Goal: Obtain resource: Obtain resource

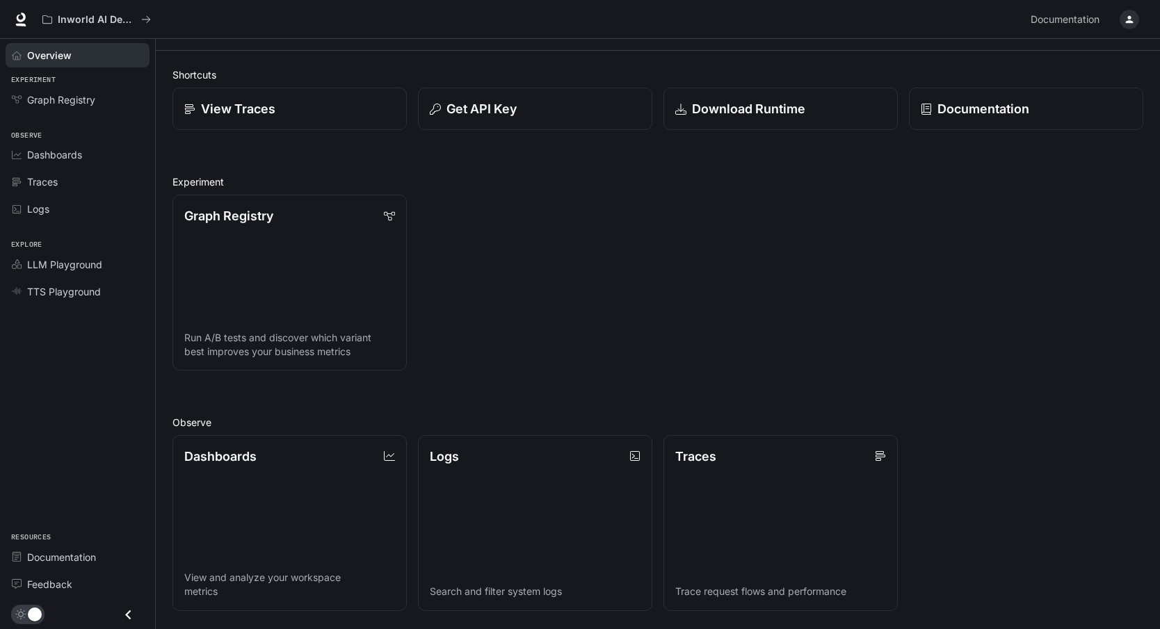
scroll to position [28, 0]
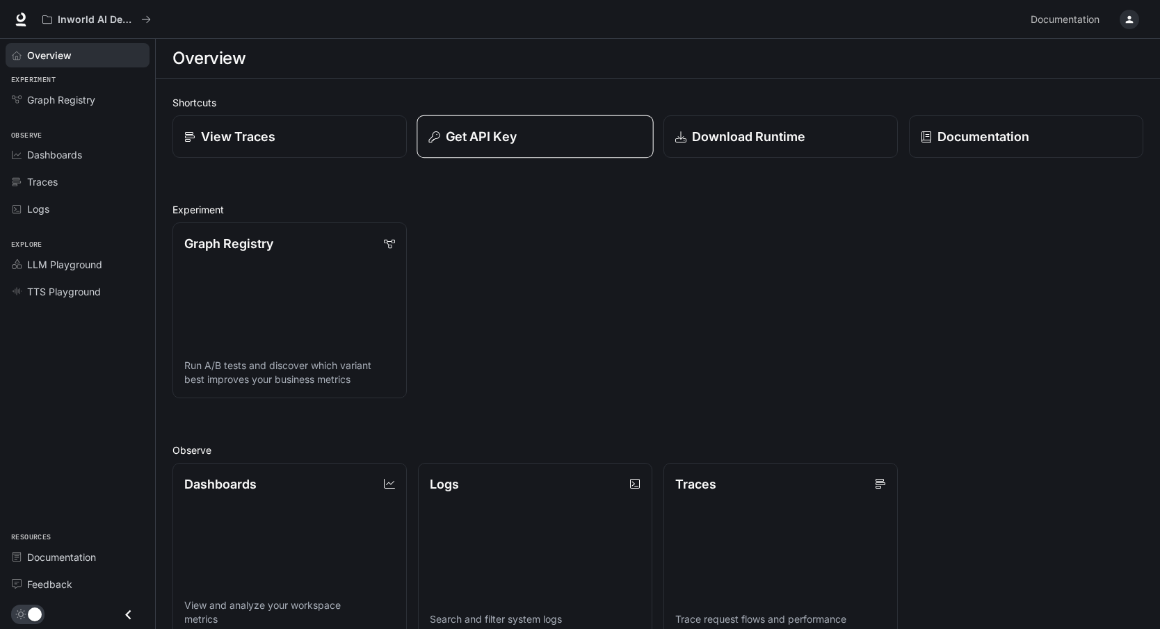
click at [525, 133] on div "Get API Key" at bounding box center [534, 136] width 213 height 19
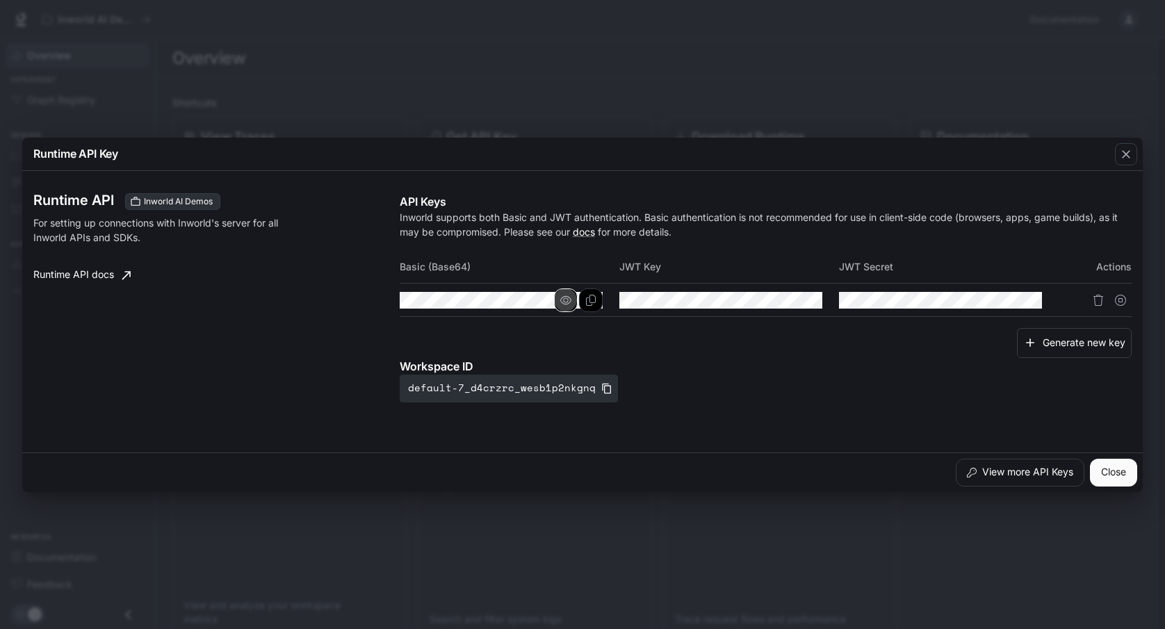
click at [567, 299] on icon "button" at bounding box center [565, 300] width 11 height 11
click at [591, 302] on icon "Copy Basic (Base64)" at bounding box center [591, 300] width 10 height 11
click at [567, 301] on icon "button" at bounding box center [565, 300] width 11 height 11
